Goal: Transaction & Acquisition: Purchase product/service

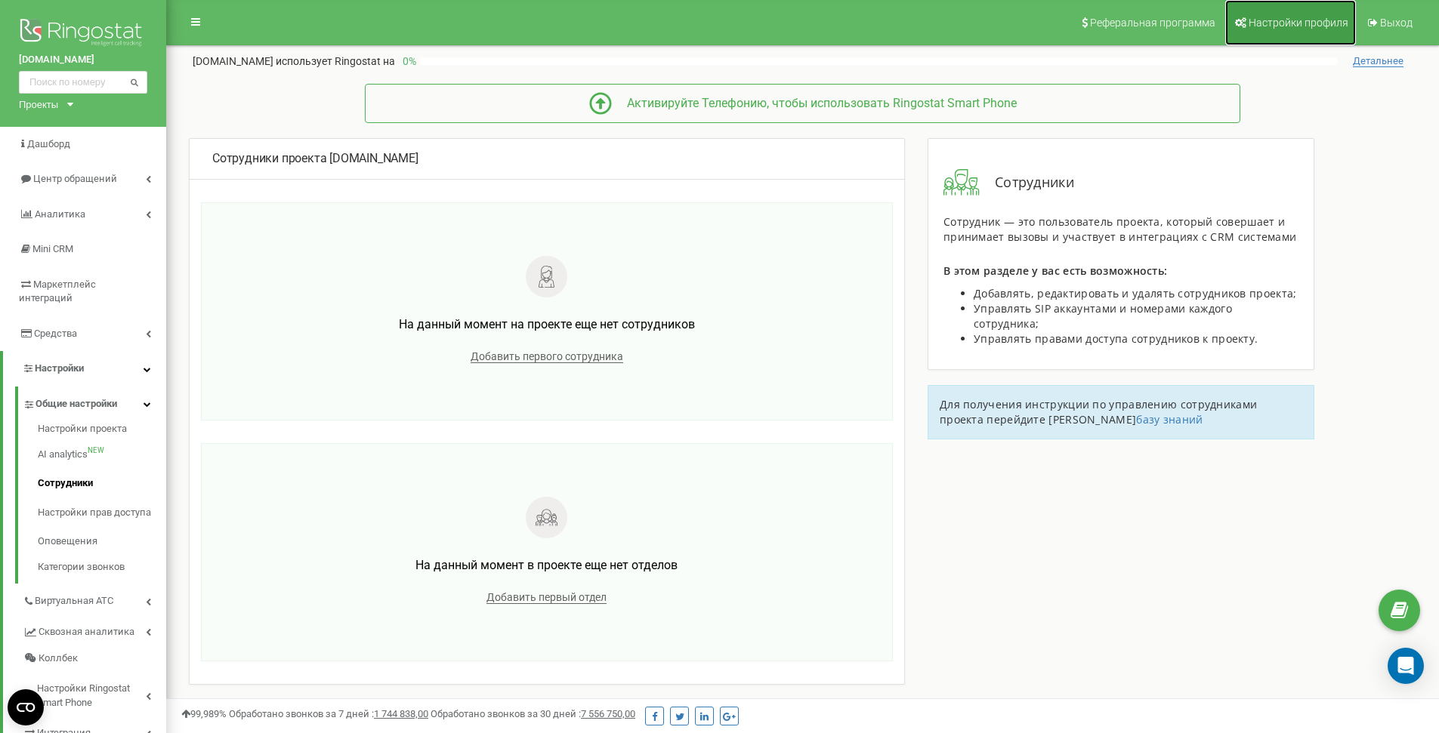
click at [1300, 20] on span "Настройки профиля" at bounding box center [1298, 23] width 100 height 12
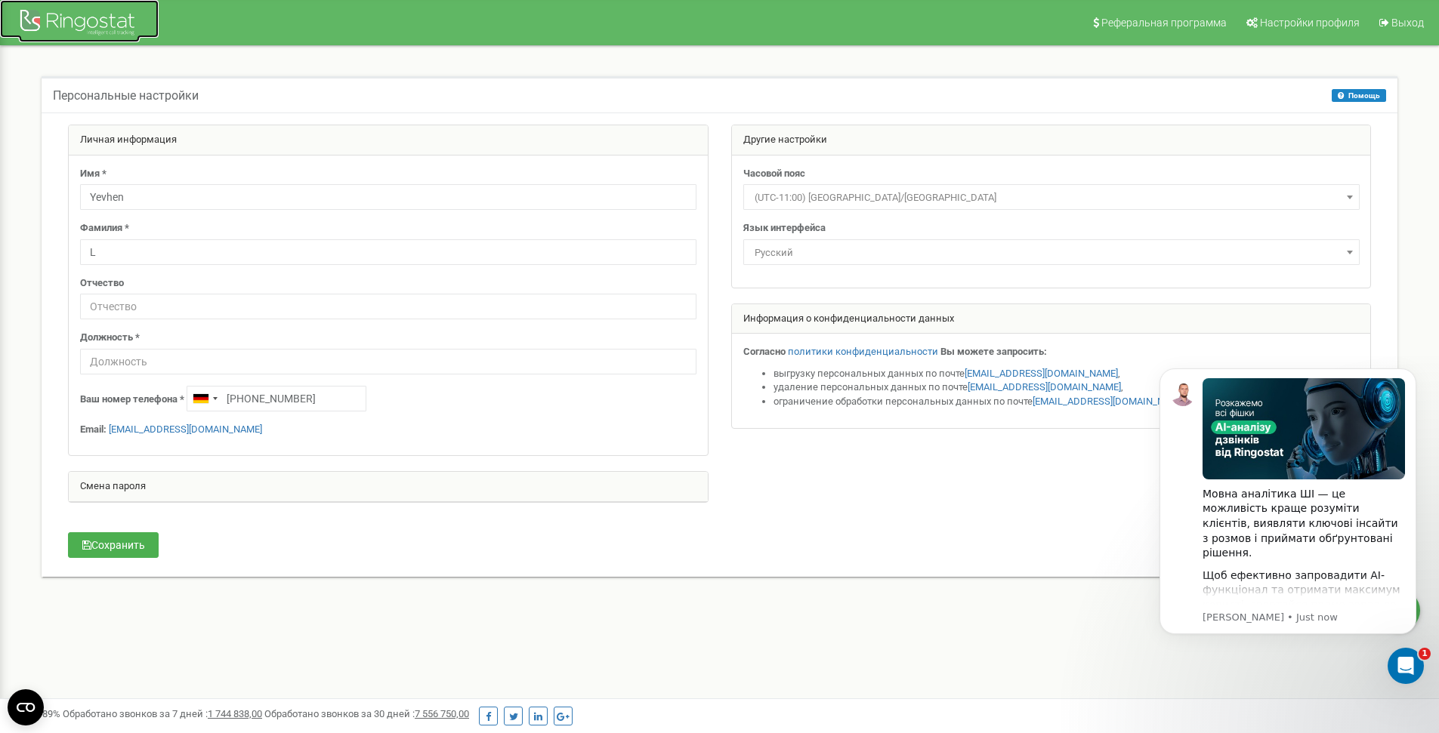
click at [89, 14] on div at bounding box center [79, 24] width 121 height 36
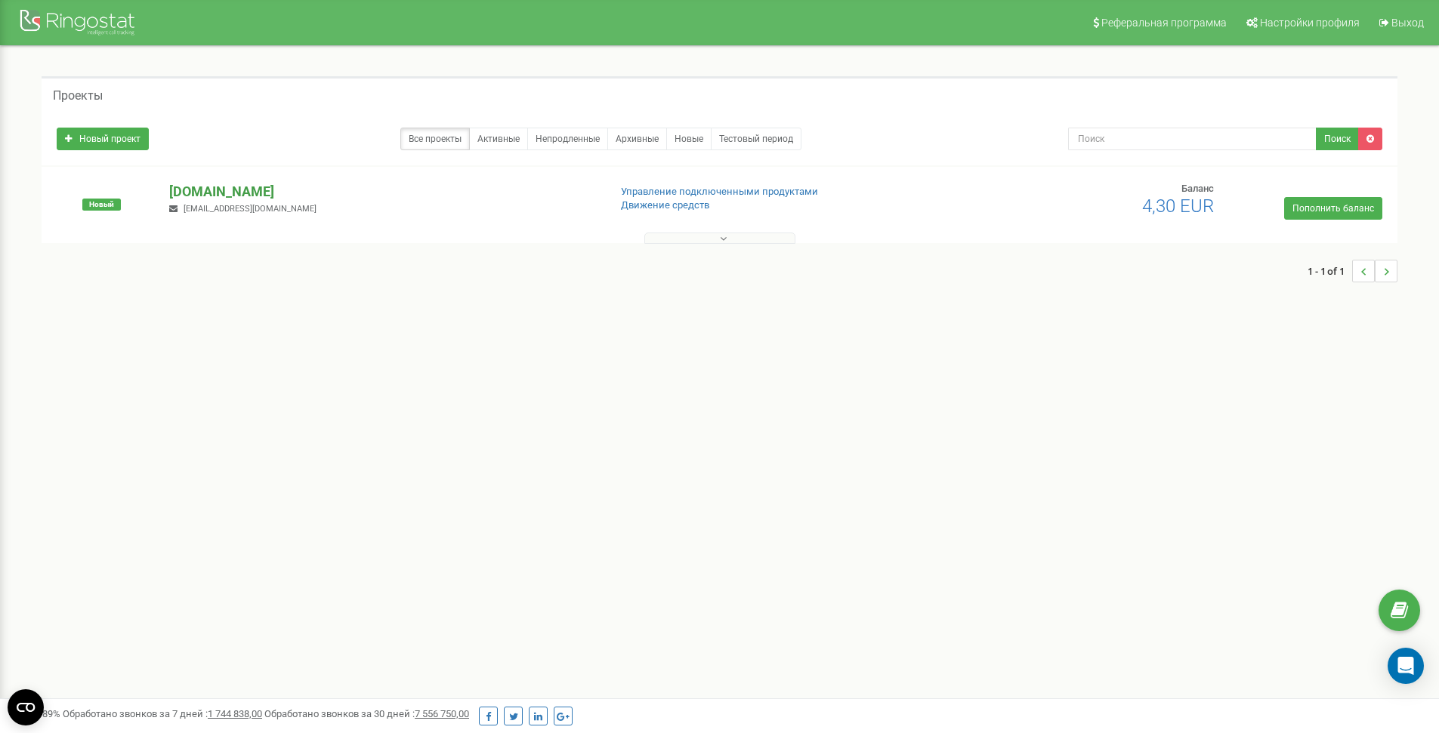
click at [247, 183] on p "[DOMAIN_NAME]" at bounding box center [382, 192] width 427 height 20
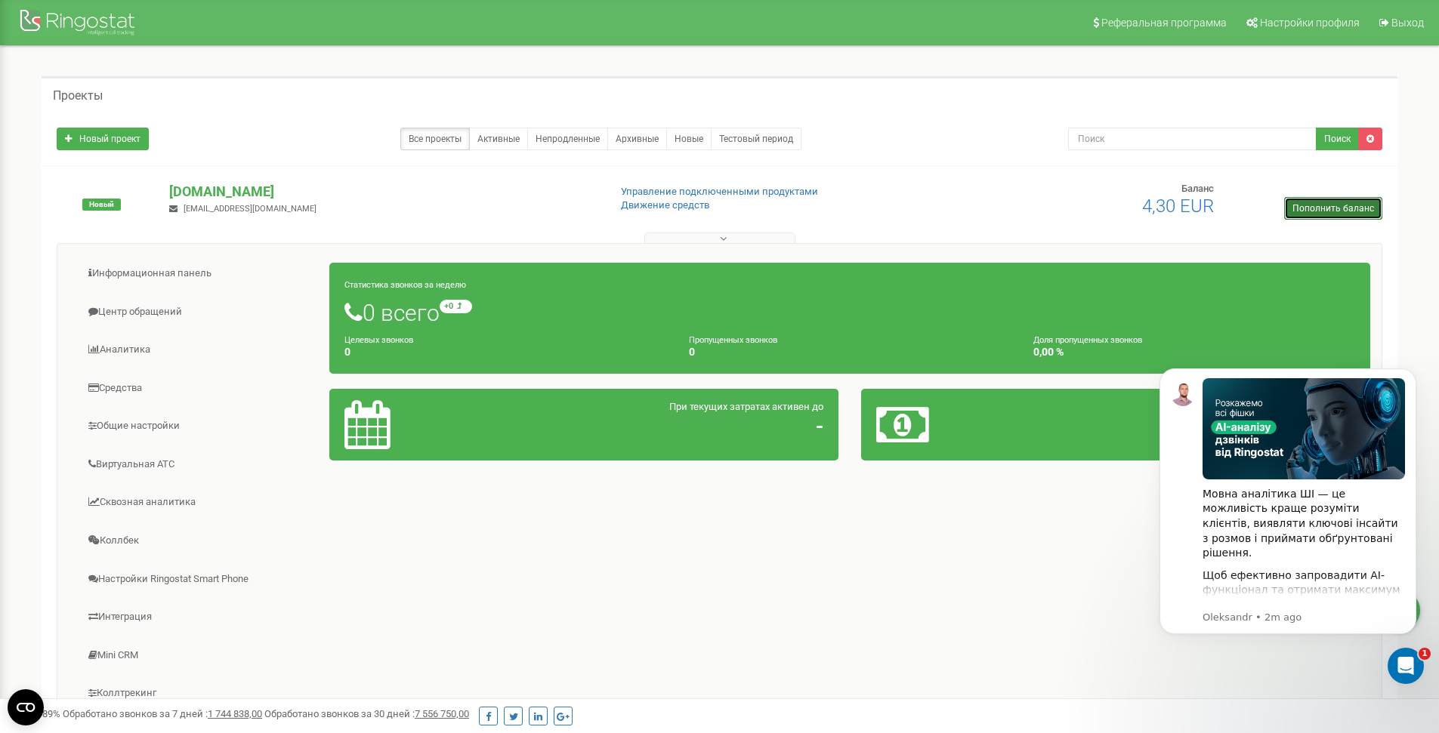
click at [1368, 209] on link "Пополнить баланс" at bounding box center [1333, 208] width 98 height 23
click at [1148, 352] on html "Мовна аналітика ШІ — це можливість краще розуміти клієнтів, виявляти ключові ін…" at bounding box center [1287, 349] width 302 height 6
click at [1134, 652] on div "Информационная панель Центр обращений Аналитика Средства 0" at bounding box center [719, 484] width 1325 height 483
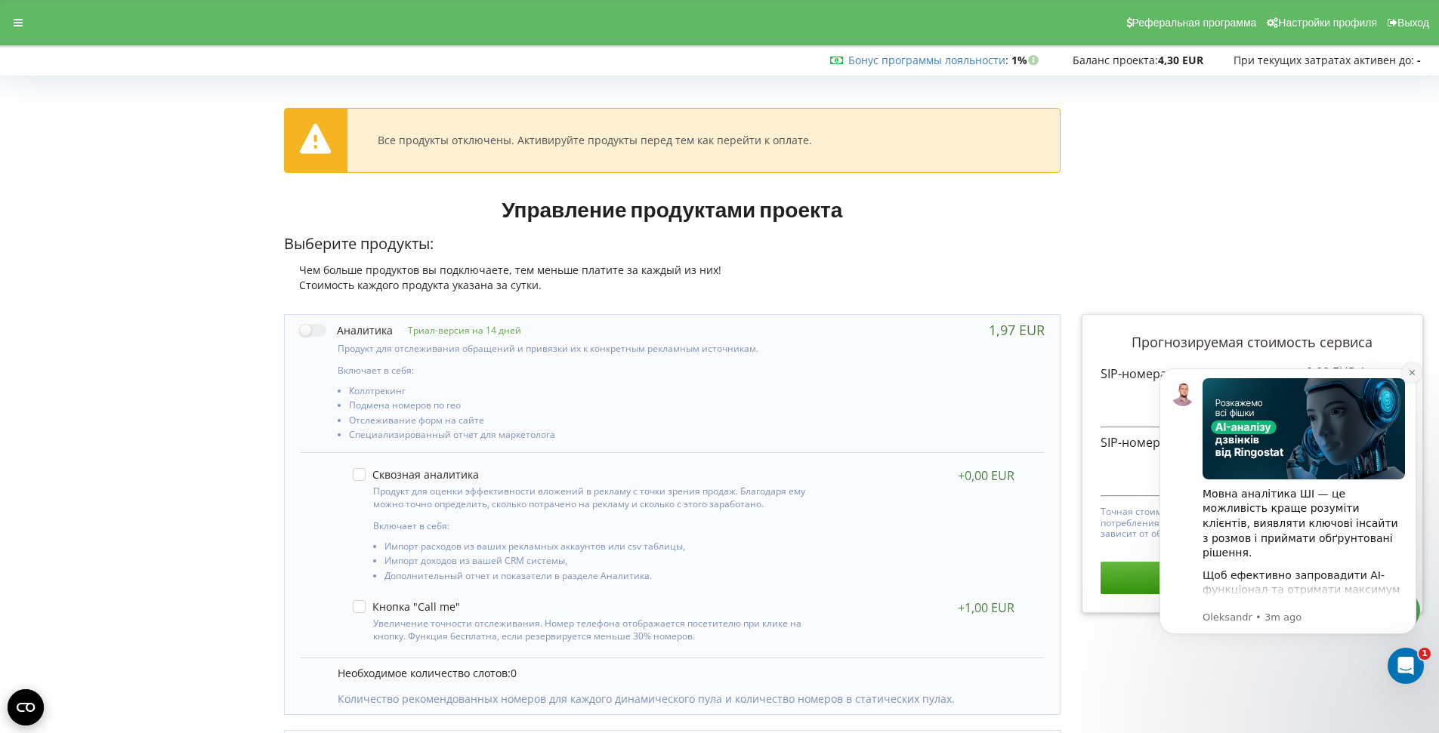
click at [1416, 372] on button "Dismiss notification" at bounding box center [1412, 373] width 20 height 20
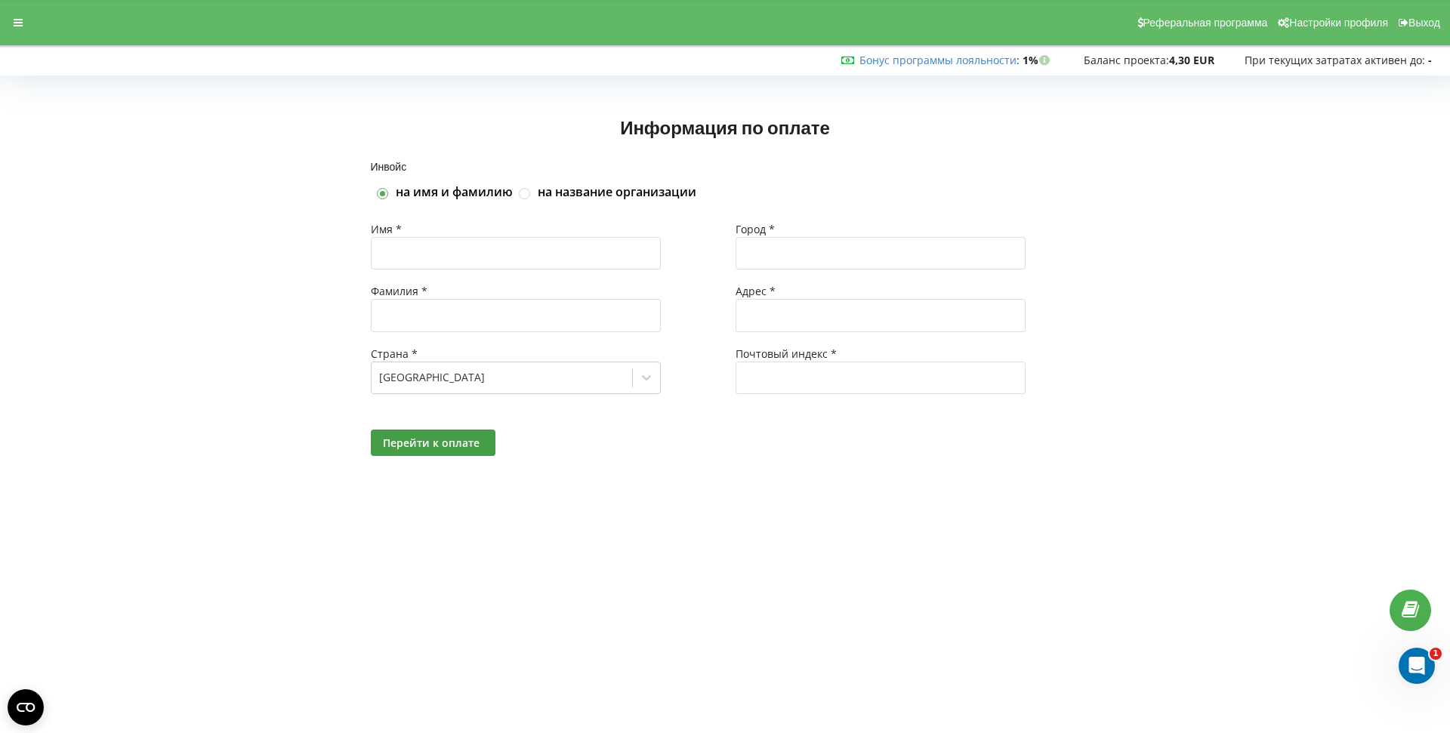
click at [640, 199] on label "на название организации" at bounding box center [617, 192] width 159 height 17
click at [532, 199] on input "на название организации" at bounding box center [525, 193] width 13 height 13
checkbox input "true"
checkbox input "false"
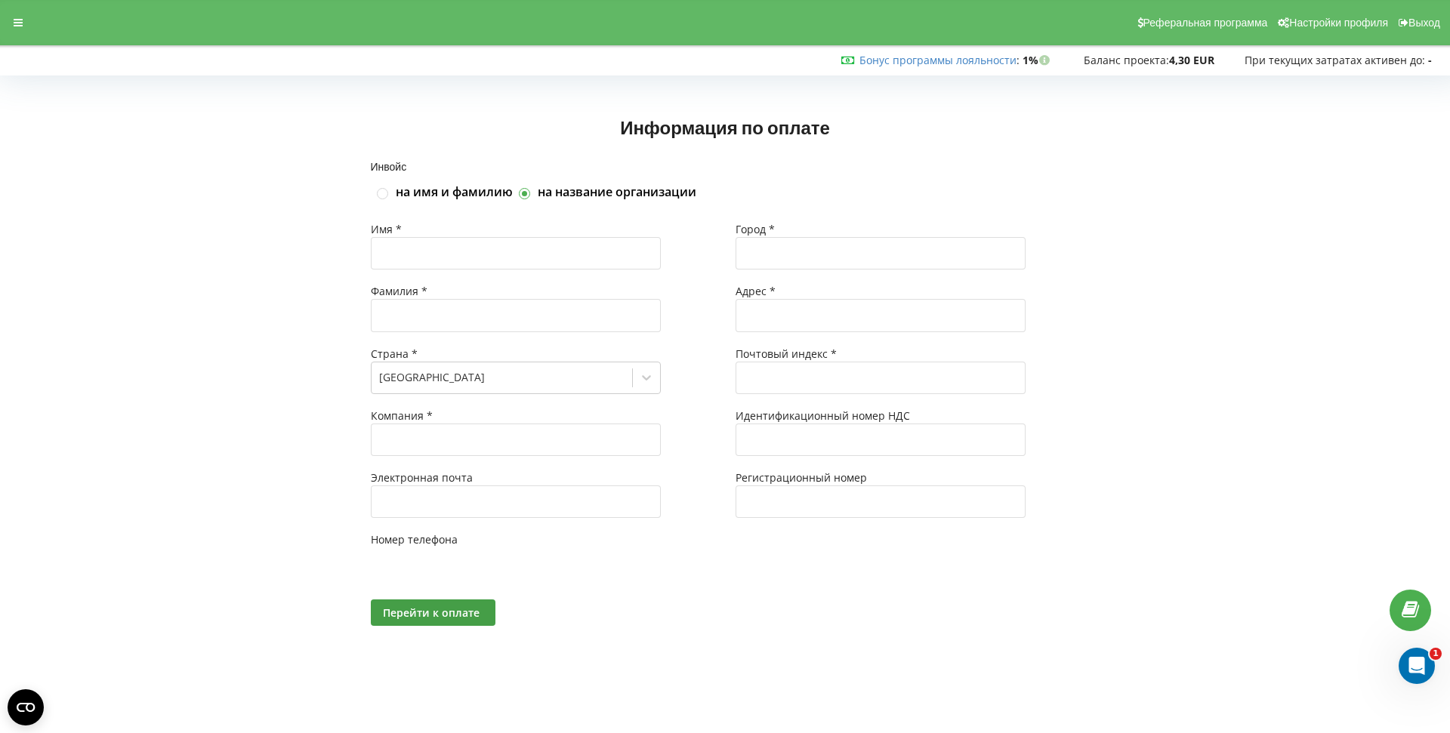
type input "+49"
